Goal: Task Accomplishment & Management: Manage account settings

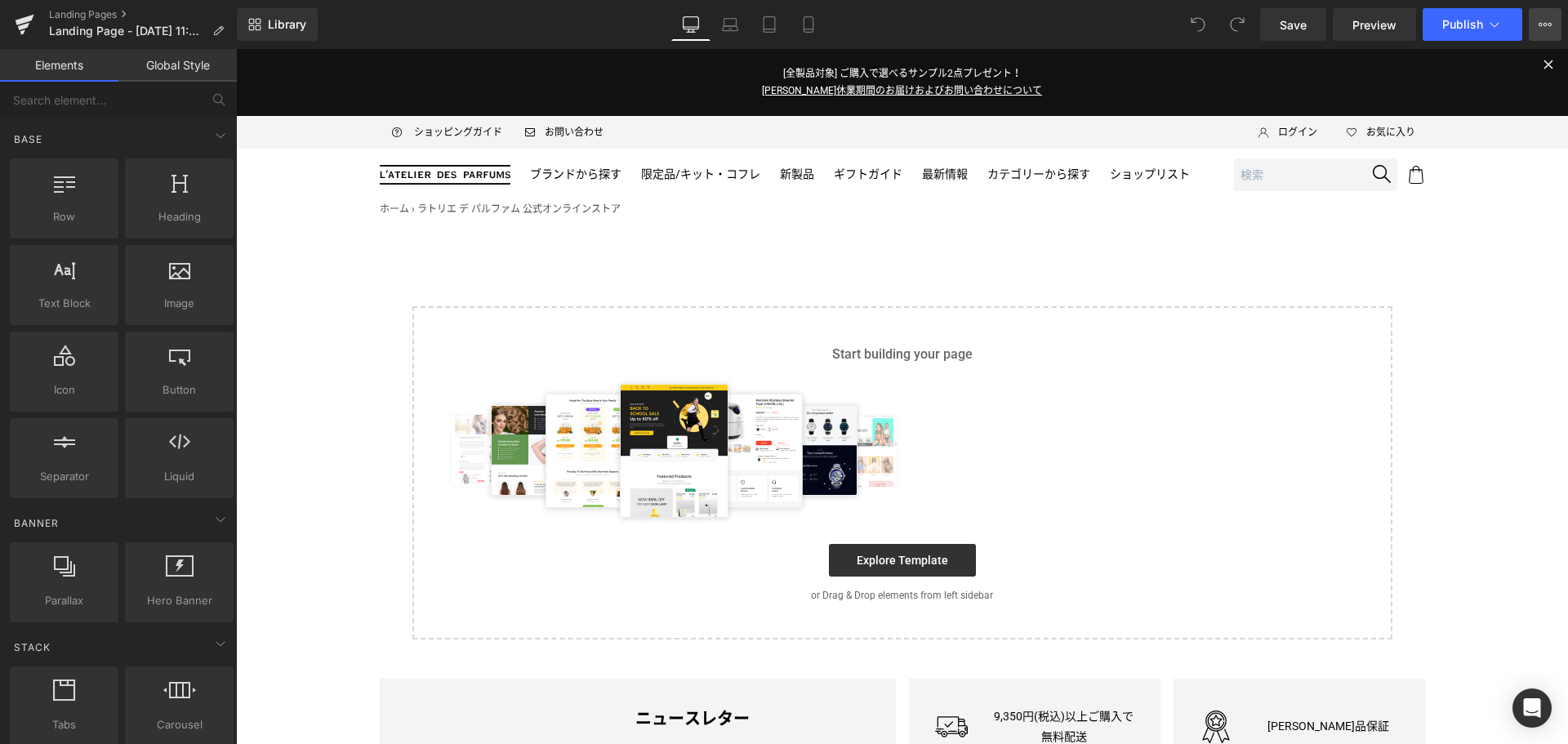
click at [1544, 22] on icon at bounding box center [1546, 25] width 13 height 13
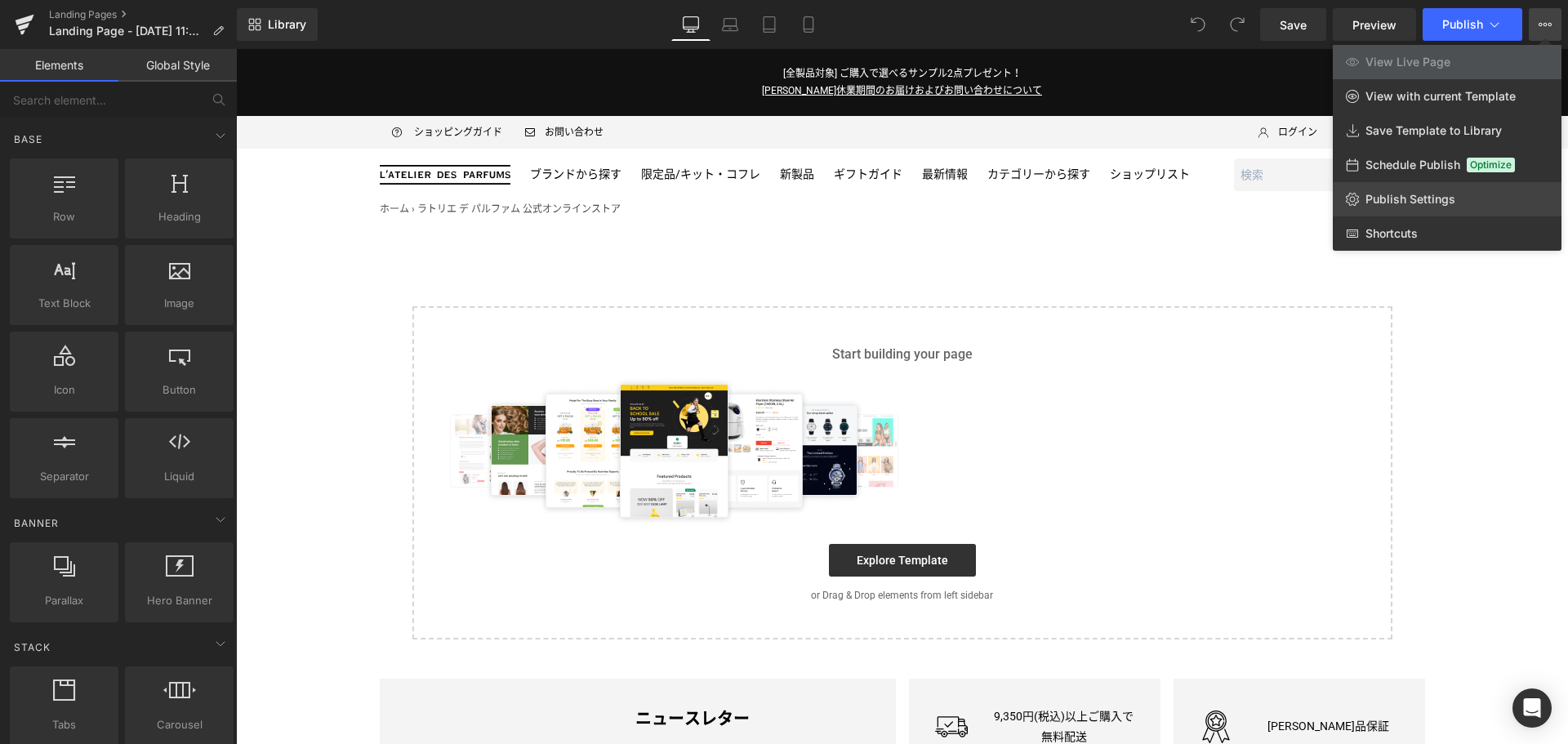
click at [1444, 194] on span "Publish Settings" at bounding box center [1410, 199] width 90 height 14
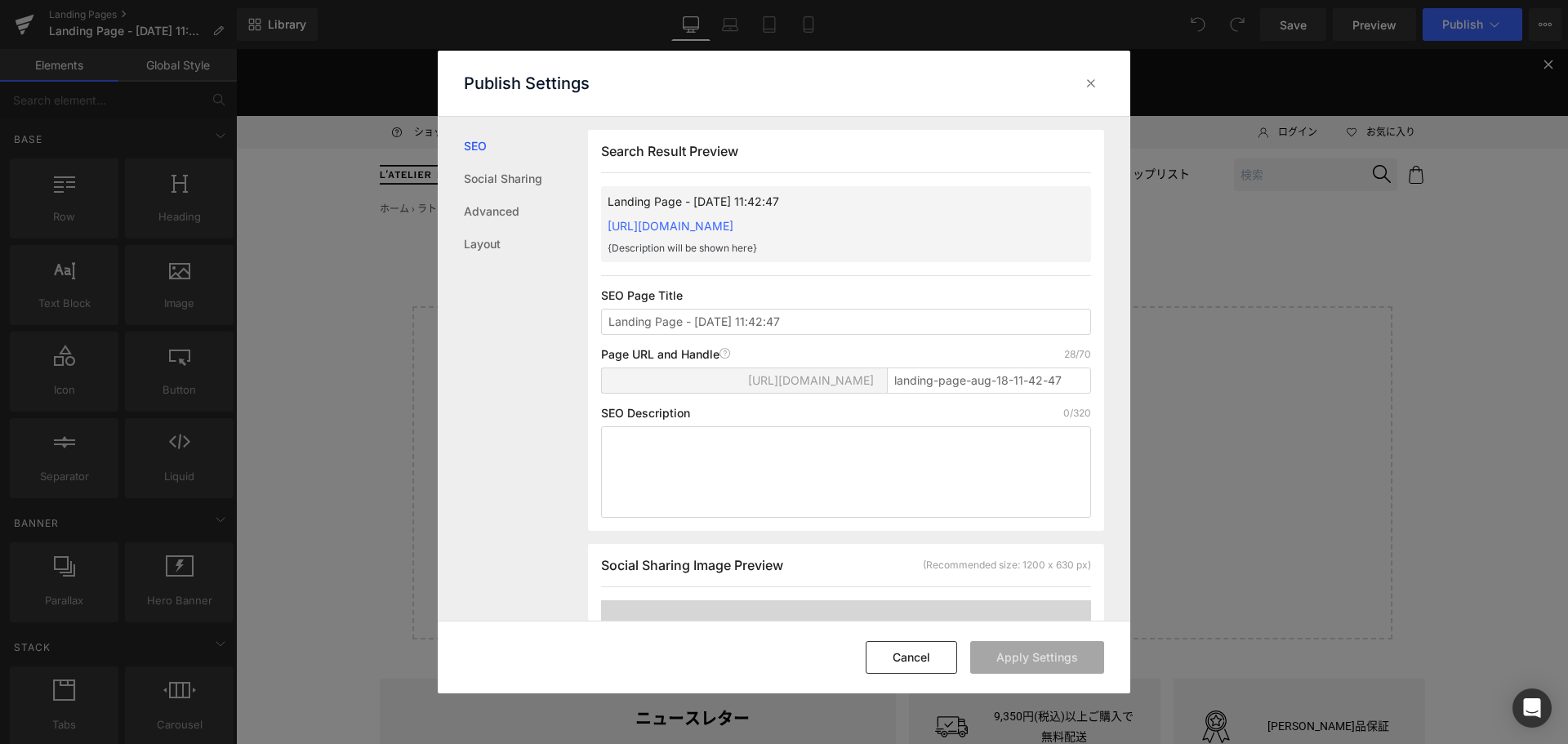
scroll to position [1, 0]
drag, startPoint x: 802, startPoint y: 319, endPoint x: 448, endPoint y: 333, distance: 354.3
click at [448, 333] on div "SEO Social Sharing Advanced Layout Search Result Preview Landing Page - [DATE] …" at bounding box center [784, 369] width 693 height 504
drag, startPoint x: 1067, startPoint y: 383, endPoint x: 694, endPoint y: 408, distance: 373.8
click at [694, 408] on div "Search Result Preview Landing Page - [DATE] 11:42:47 [URL][DOMAIN_NAME] {Descri…" at bounding box center [846, 329] width 516 height 401
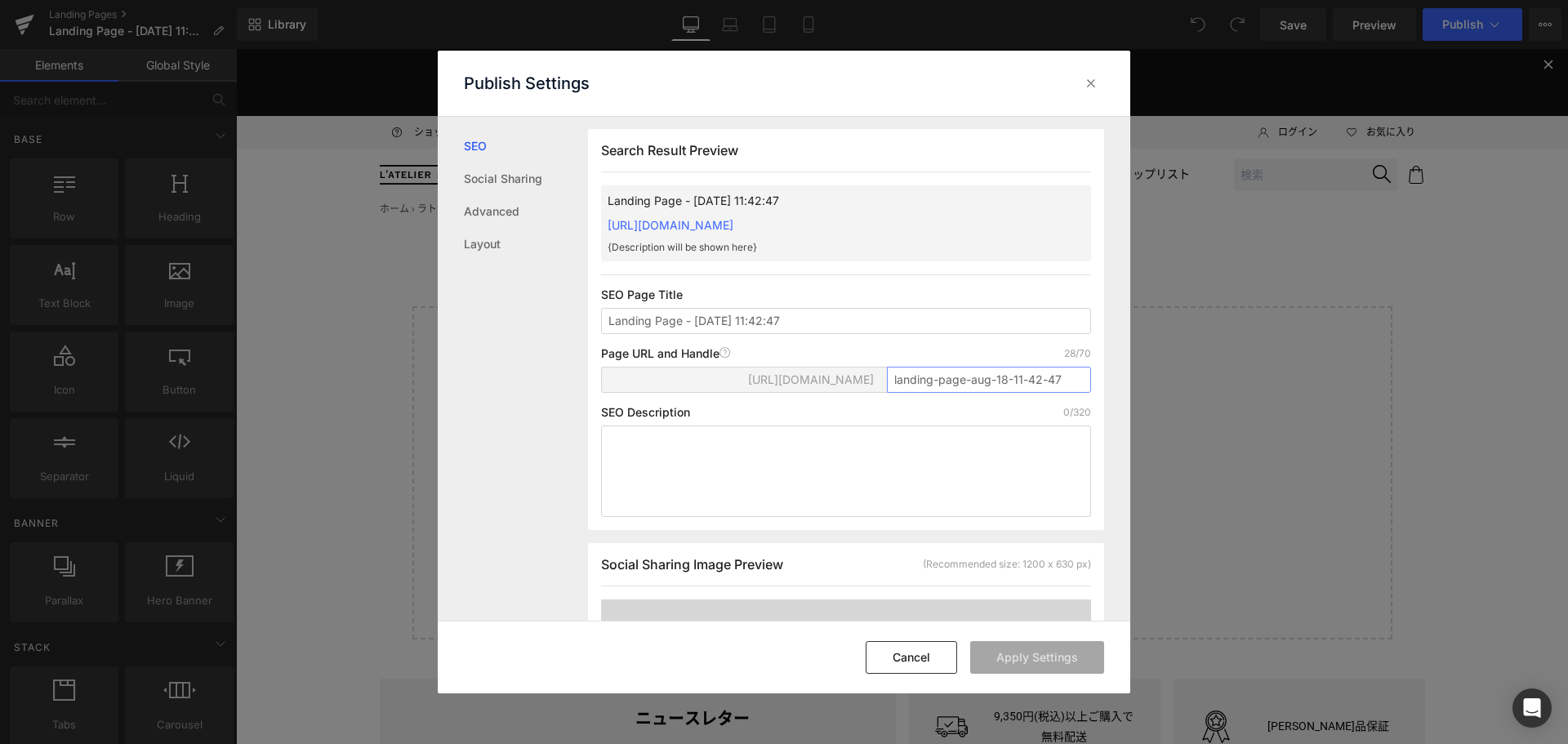
type input "ｖ"
paste input "[URL][DOMAIN_NAME]"
drag, startPoint x: 999, startPoint y: 391, endPoint x: 541, endPoint y: 436, distance: 460.2
click at [541, 436] on div "SEO Social Sharing Advanced Layout Search Result Preview Landing Page - [DATE] …" at bounding box center [784, 369] width 693 height 504
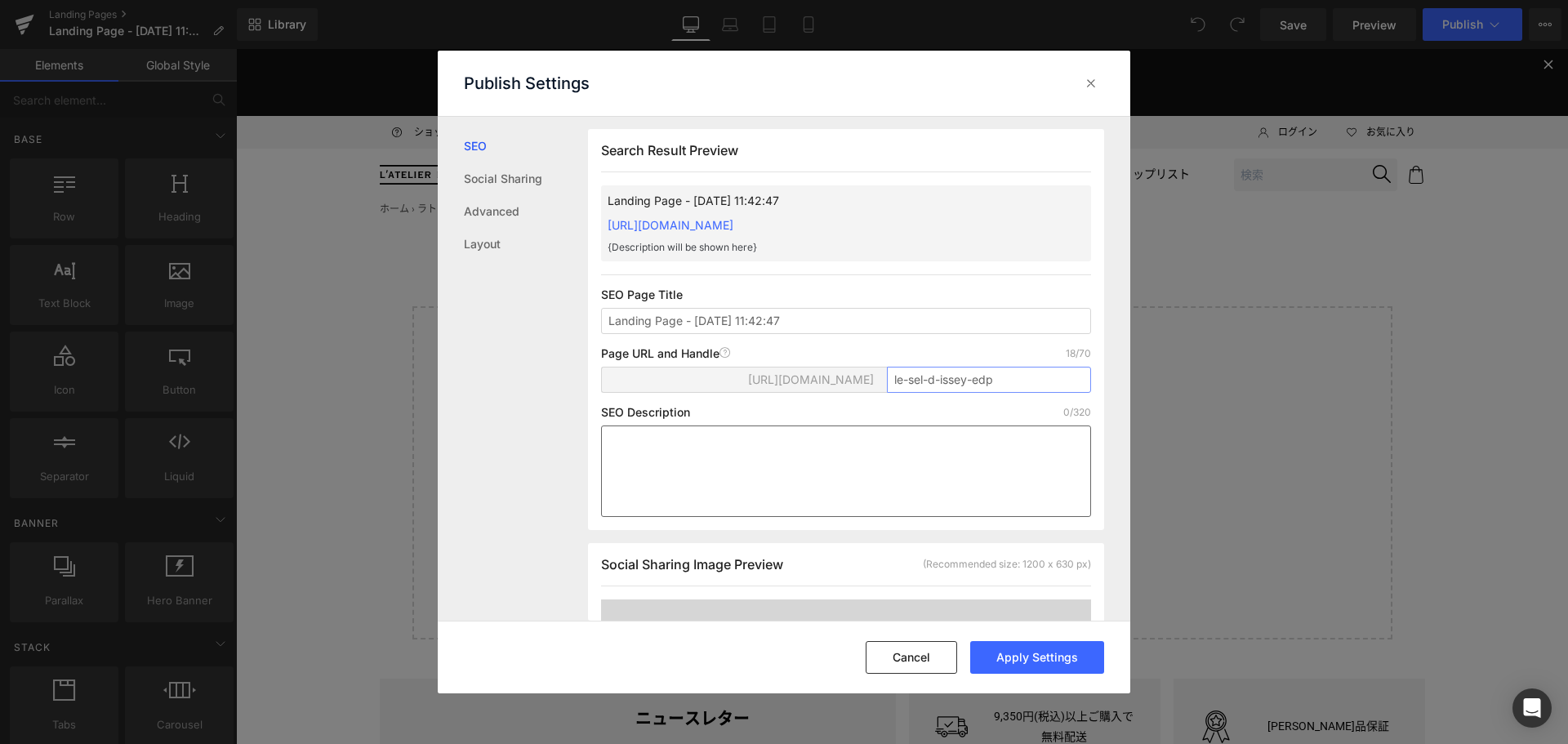
type input "le-sel-d-issey-edp"
click at [844, 435] on textarea at bounding box center [846, 471] width 490 height 92
drag, startPoint x: 811, startPoint y: 323, endPoint x: 585, endPoint y: 340, distance: 226.6
click at [585, 340] on div "SEO Social Sharing Advanced Layout Search Result Preview Landing Page - [DATE] …" at bounding box center [784, 369] width 693 height 504
paste input "[URL][DOMAIN_NAME]"
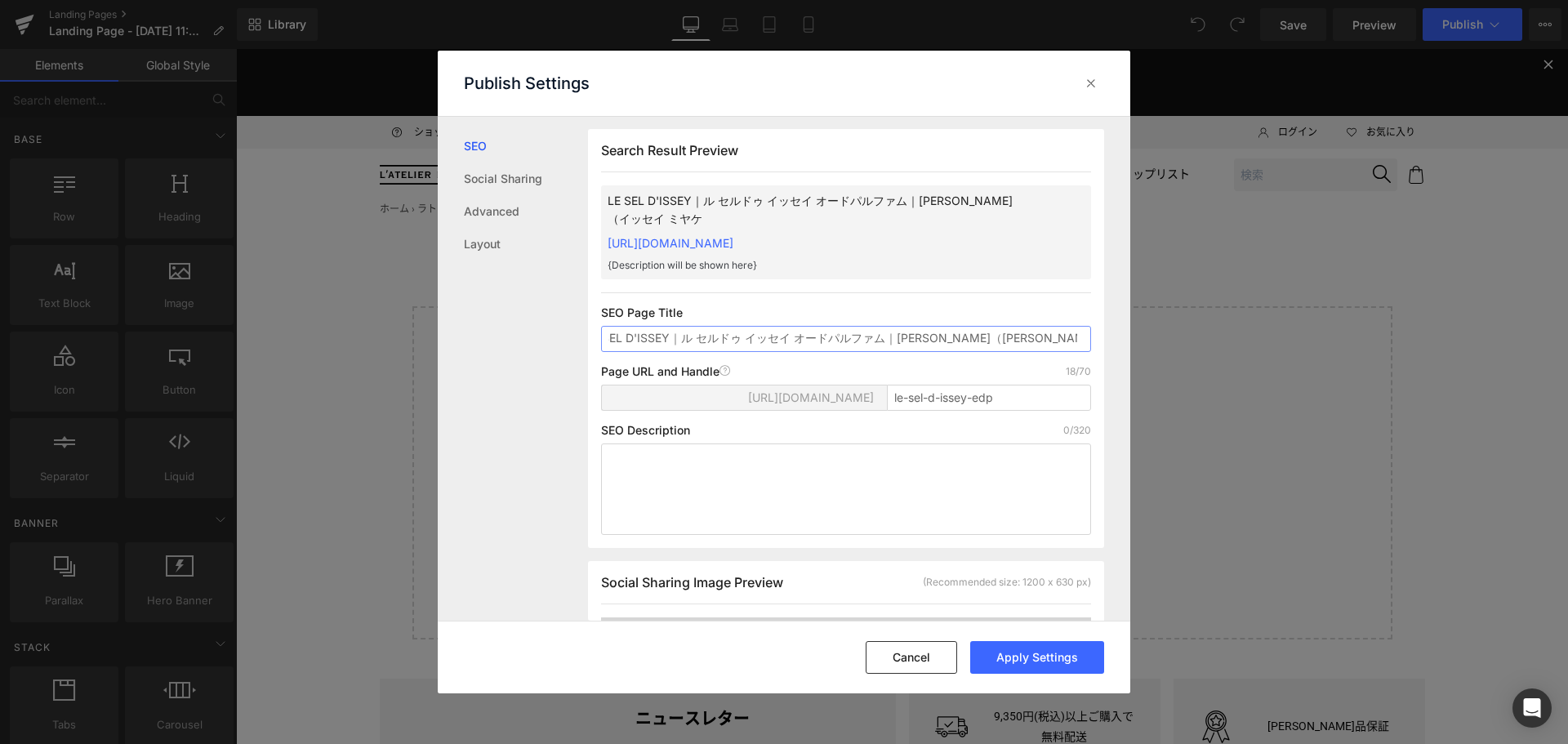
scroll to position [0, 34]
type input "LE SEL D'ISSEY｜ル セルドゥ イッセイ オードパルファム｜[PERSON_NAME]（[PERSON_NAME]）"
click at [1047, 664] on button "Apply Settings" at bounding box center [1038, 657] width 134 height 32
click at [1089, 94] on div at bounding box center [1090, 83] width 26 height 26
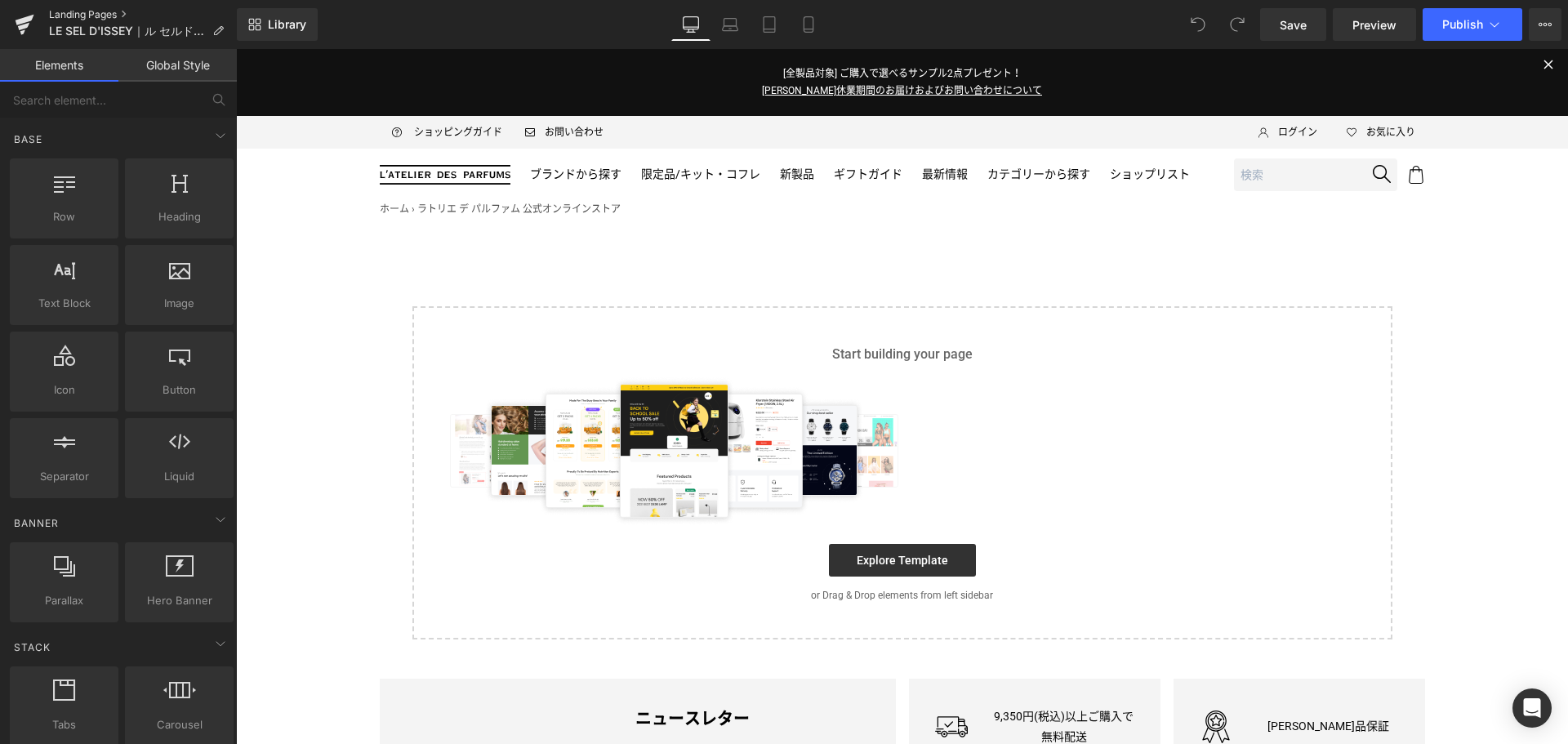
click at [77, 13] on link "Landing Pages" at bounding box center [142, 15] width 188 height 13
